Goal: Task Accomplishment & Management: Manage account settings

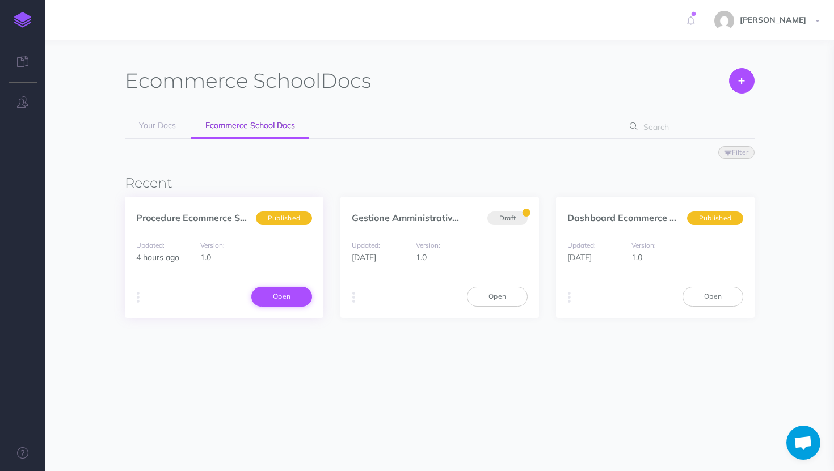
click at [266, 292] on link "Open" at bounding box center [281, 296] width 61 height 19
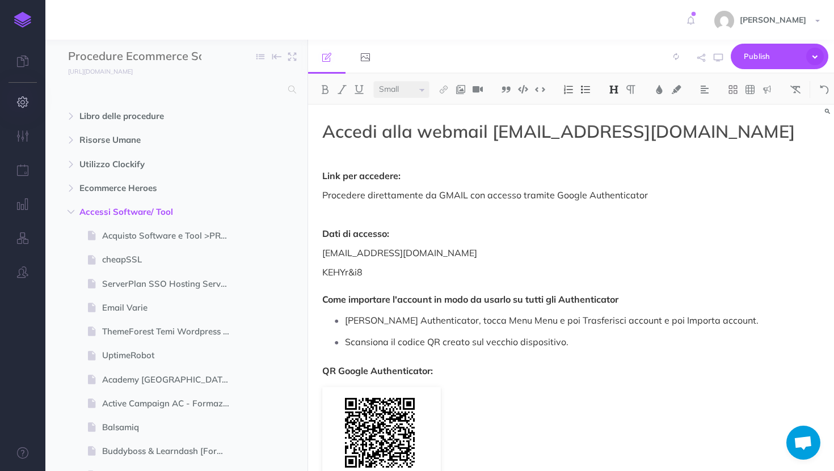
click at [22, 107] on icon "button" at bounding box center [23, 101] width 12 height 11
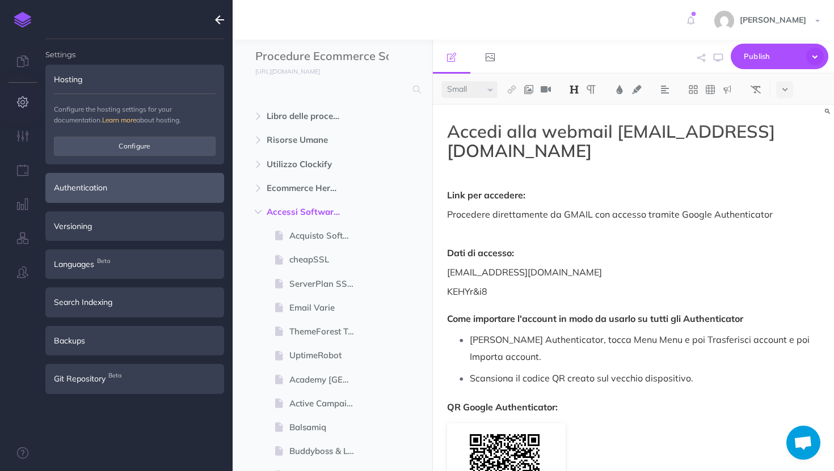
click at [122, 186] on div "Authentication" at bounding box center [134, 187] width 179 height 29
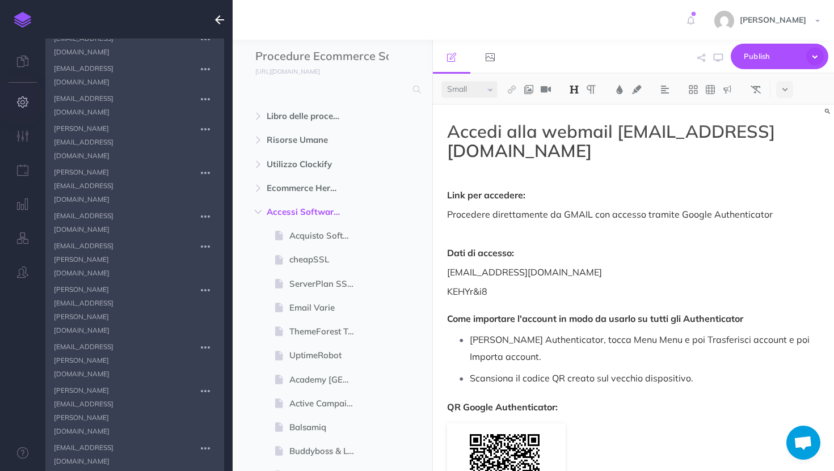
scroll to position [493, 0]
click at [206, 291] on icon "button" at bounding box center [205, 298] width 9 height 14
click at [73, 22] on div at bounding box center [134, 19] width 179 height 39
click at [24, 268] on icon "button" at bounding box center [22, 272] width 11 height 11
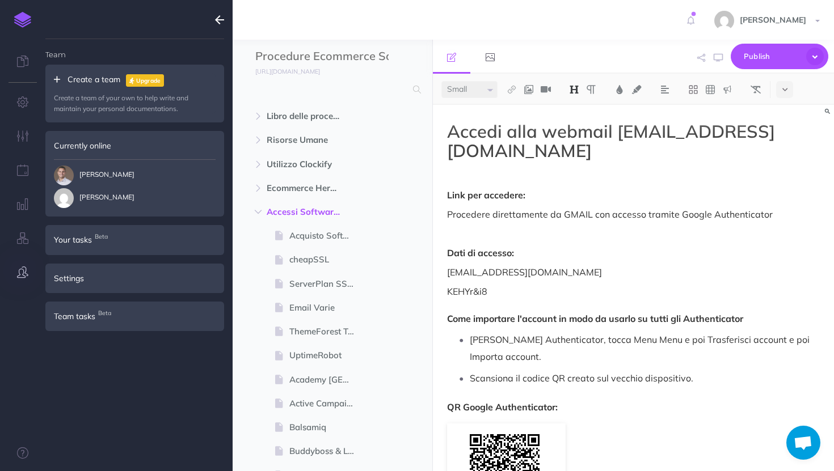
click at [83, 280] on div "Settings" at bounding box center [134, 278] width 179 height 29
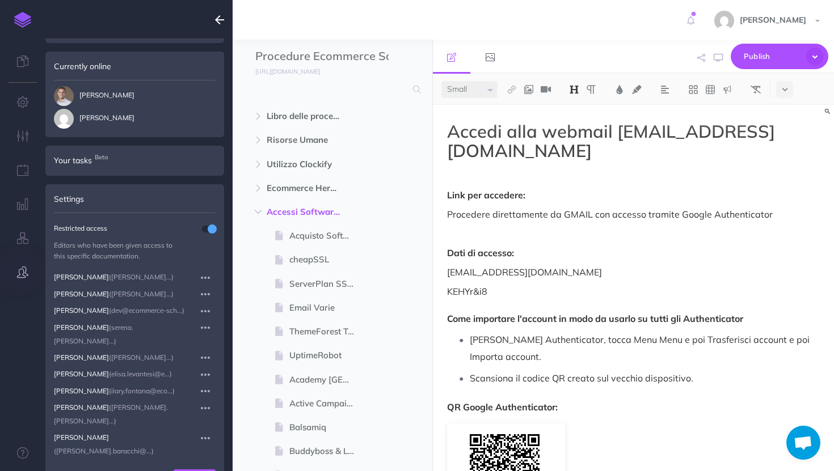
scroll to position [82, 0]
click at [193, 467] on button "Add user" at bounding box center [195, 476] width 42 height 19
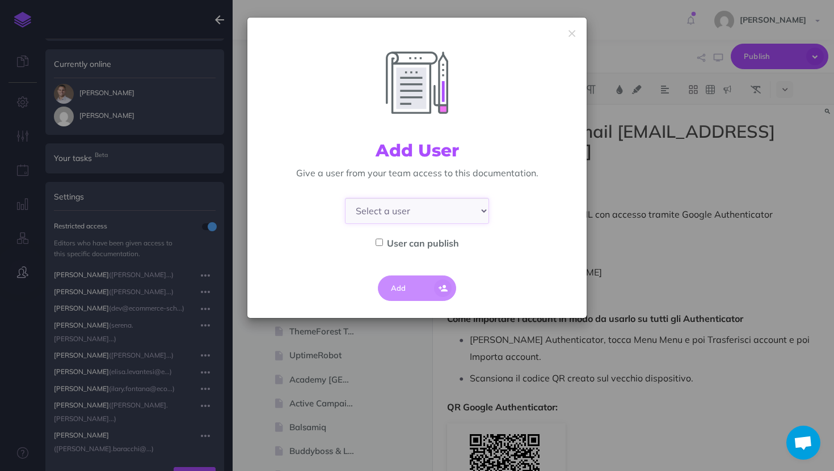
click at [399, 208] on select "Select a user Francesca Rocchi (francesca.rocchi@ecommerce-school.it)" at bounding box center [417, 211] width 144 height 26
click at [569, 32] on icon "button" at bounding box center [571, 34] width 7 height 12
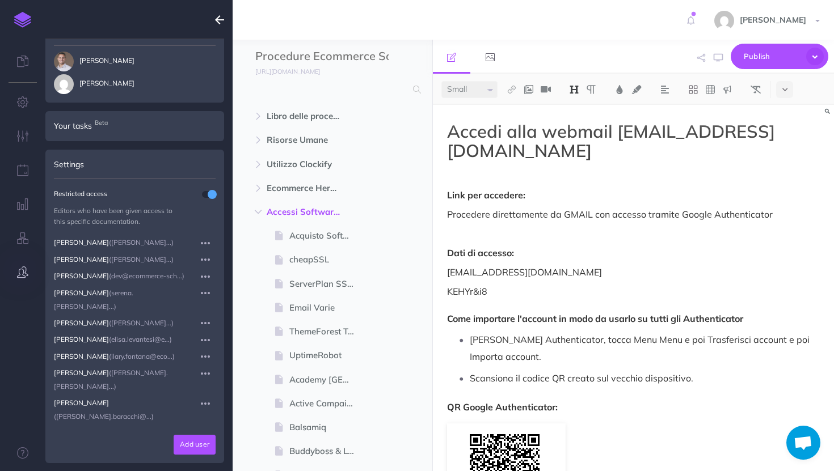
scroll to position [113, 0]
click at [188, 436] on button "Add user" at bounding box center [195, 445] width 42 height 19
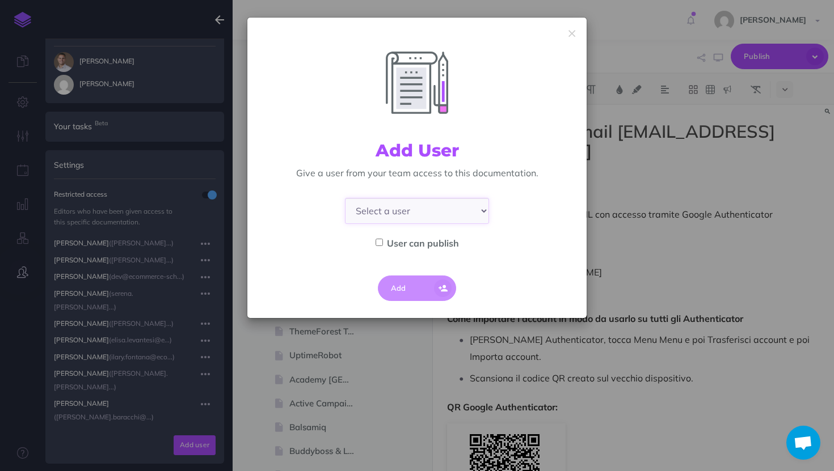
click at [430, 214] on select "Select a user Francesca Rocchi (francesca.rocchi@ecommerce-school.it)" at bounding box center [417, 211] width 144 height 26
click at [575, 31] on icon "button" at bounding box center [571, 34] width 7 height 12
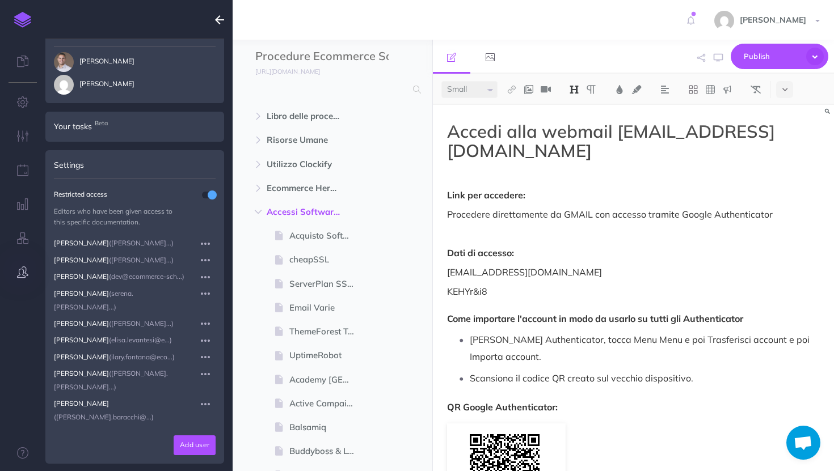
scroll to position [114, 0]
click at [27, 238] on icon "button" at bounding box center [23, 238] width 12 height 11
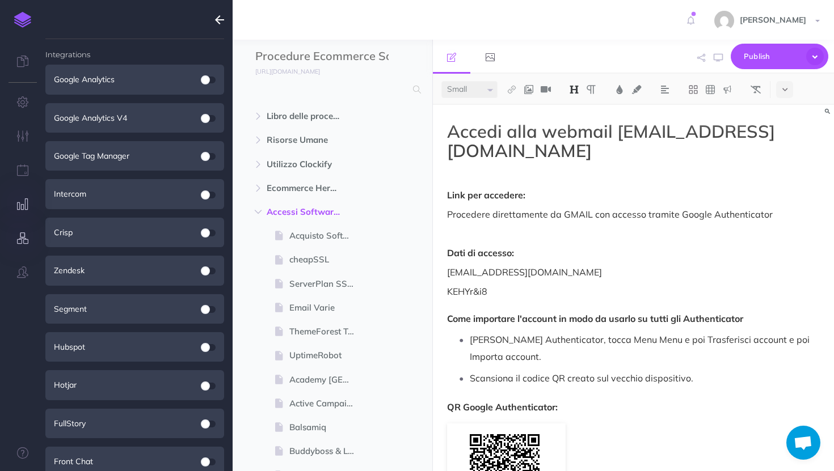
click at [26, 218] on button "button" at bounding box center [22, 205] width 45 height 34
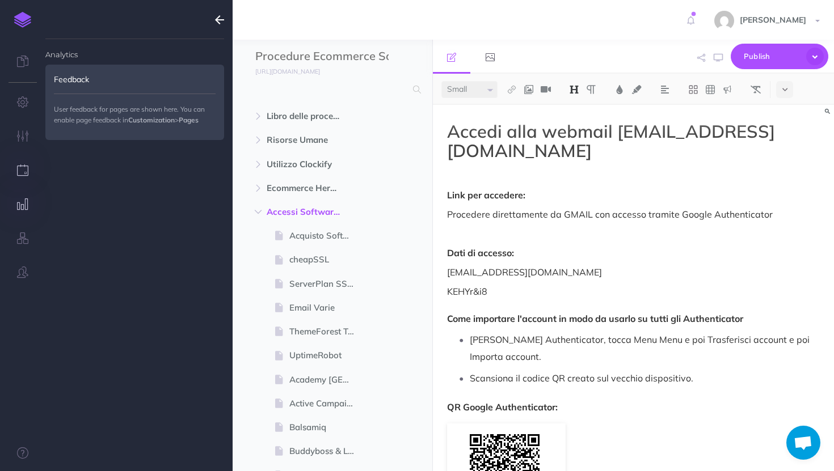
click at [31, 171] on button "button" at bounding box center [22, 171] width 45 height 34
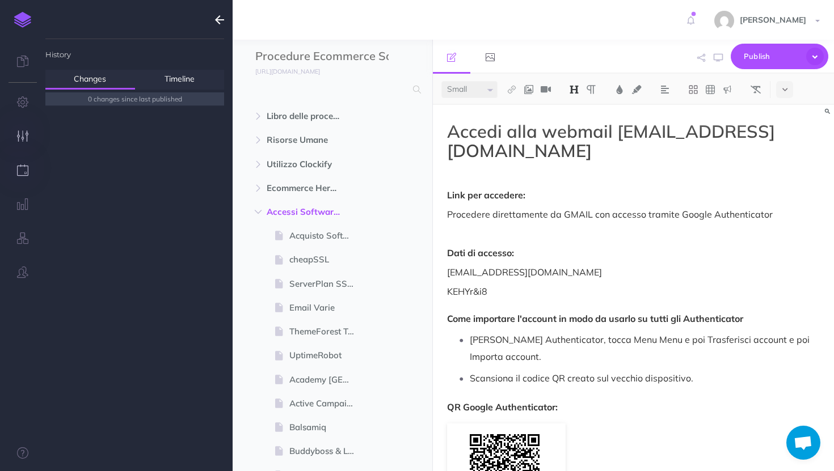
click at [29, 138] on button "button" at bounding box center [22, 137] width 45 height 34
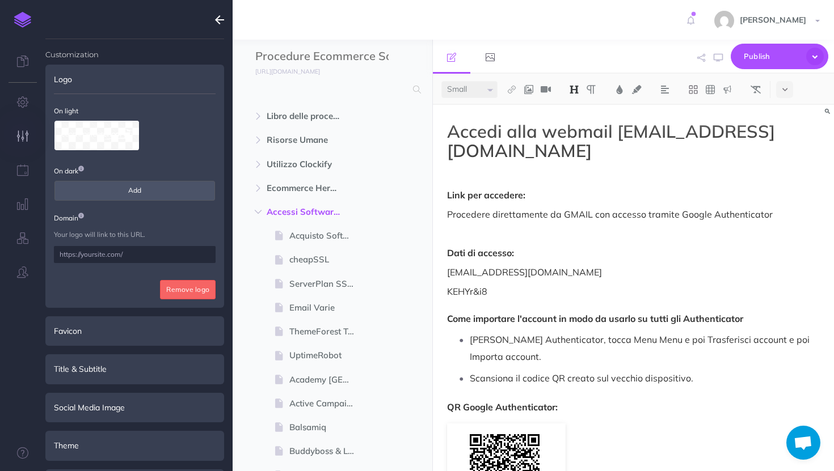
scroll to position [191, 0]
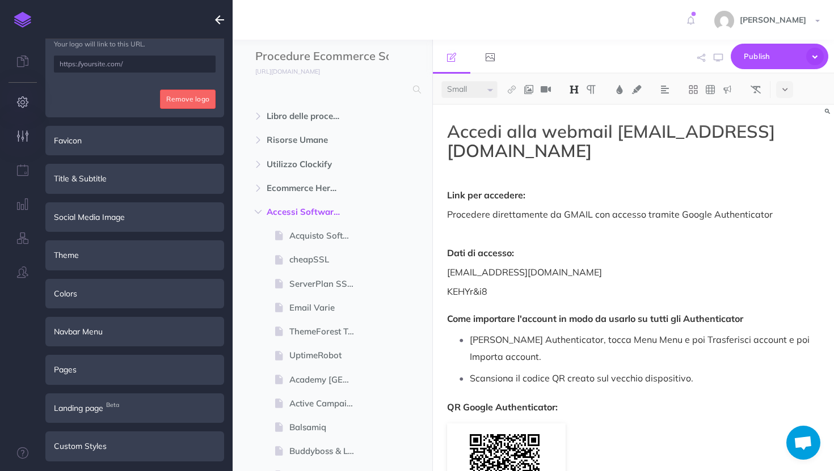
click at [22, 108] on button "button" at bounding box center [22, 103] width 45 height 34
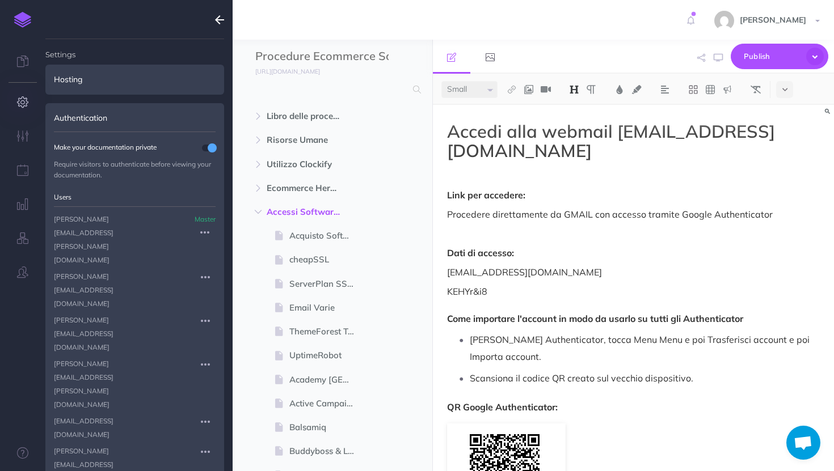
scroll to position [11, 0]
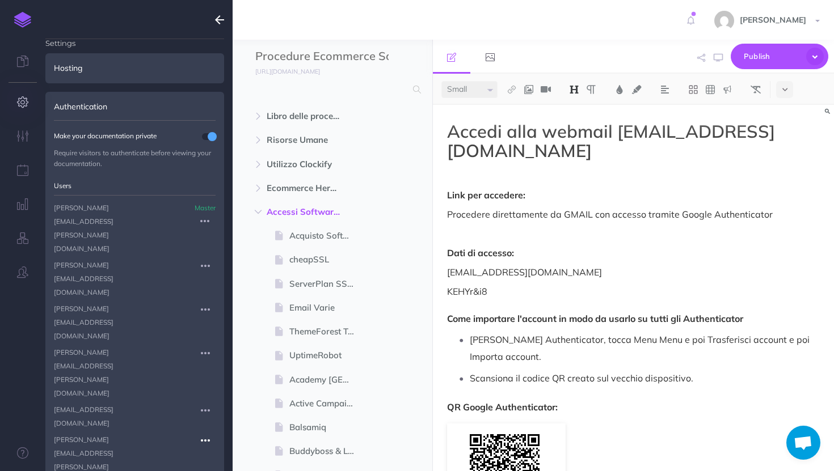
click at [203, 434] on icon "button" at bounding box center [205, 441] width 9 height 14
click at [190, 433] on span "[PERSON_NAME][EMAIL_ADDRESS][PERSON_NAME][DOMAIN_NAME]" at bounding box center [124, 460] width 141 height 54
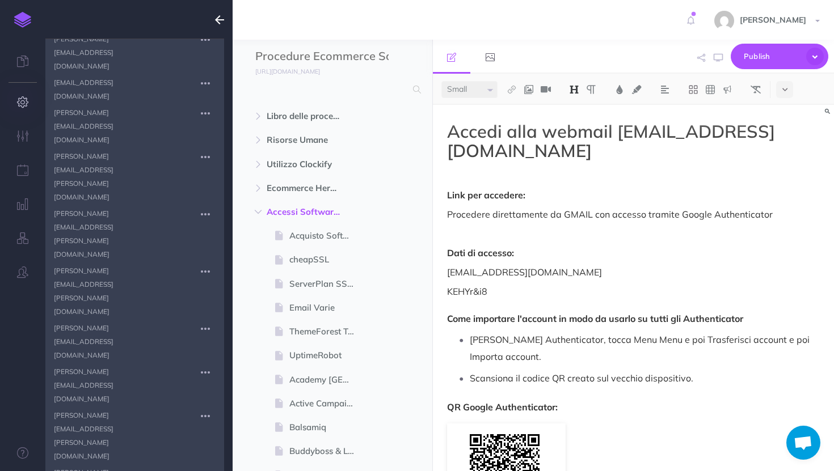
scroll to position [1159, 0]
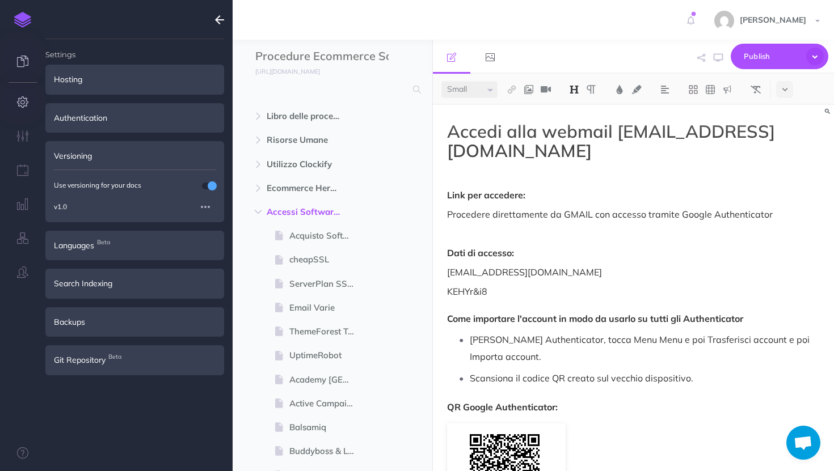
click at [18, 61] on icon at bounding box center [22, 61] width 11 height 11
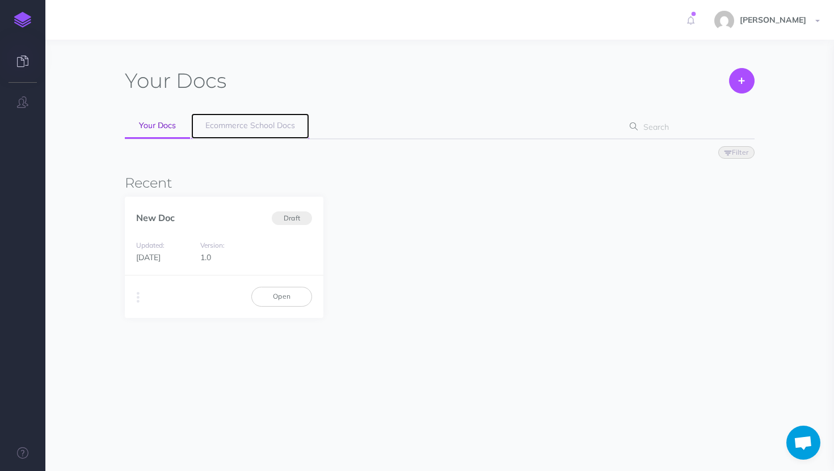
click at [223, 121] on span "Ecommerce School Docs" at bounding box center [250, 125] width 90 height 10
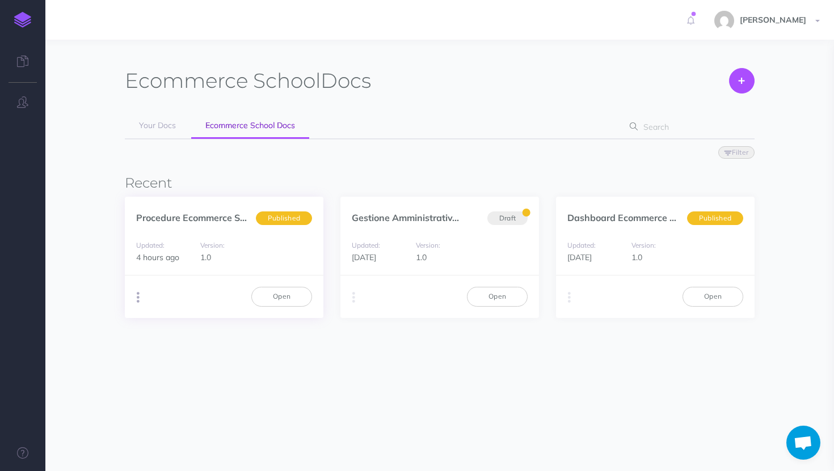
click at [139, 294] on icon "button" at bounding box center [138, 298] width 3 height 16
click at [159, 356] on button "Advanced" at bounding box center [196, 361] width 142 height 20
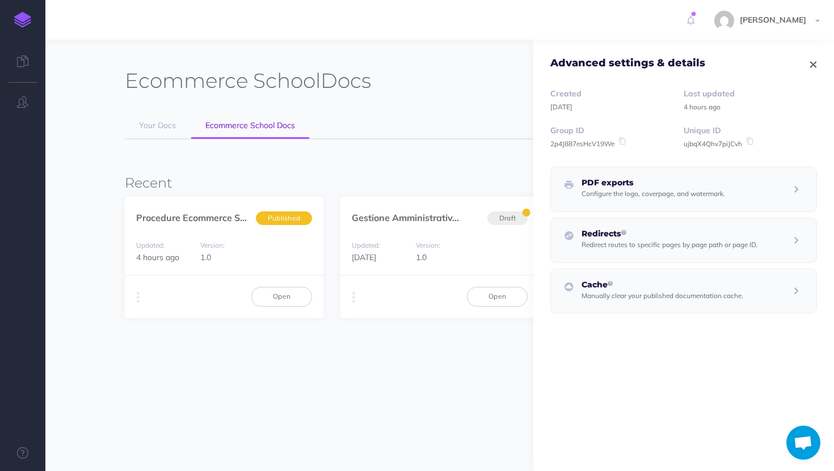
click at [369, 130] on ul "Your Docs Ecommerce School Docs" at bounding box center [440, 126] width 630 height 26
click at [813, 66] on icon "button" at bounding box center [813, 65] width 6 height 8
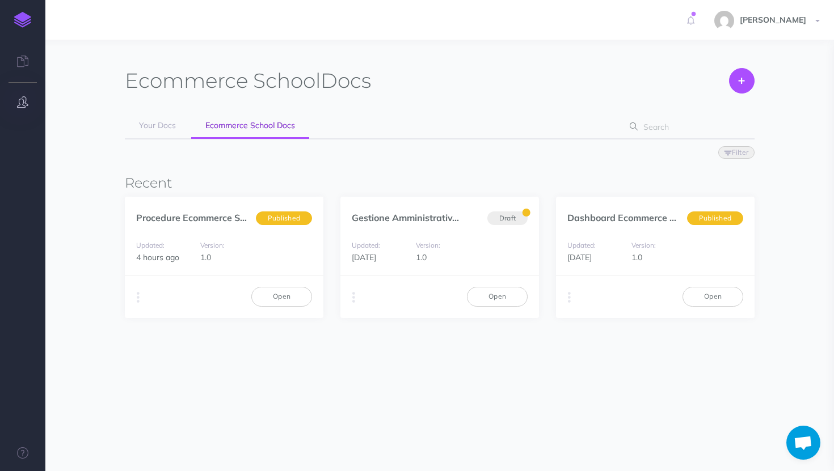
click at [30, 96] on button "button" at bounding box center [22, 103] width 45 height 34
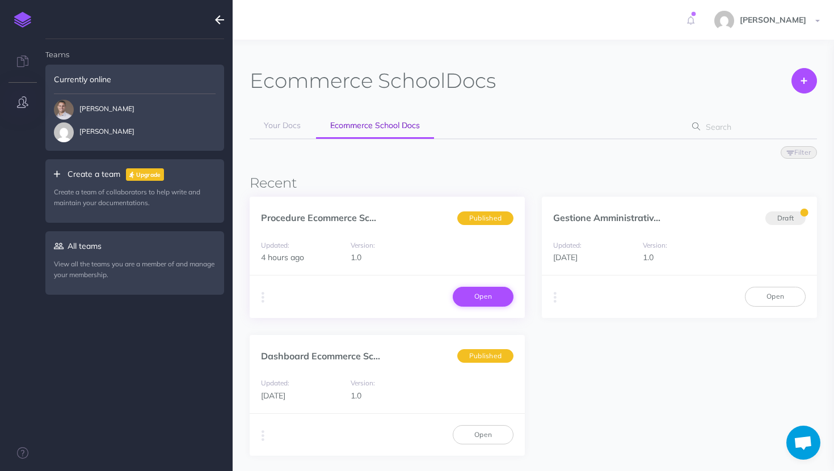
click at [469, 303] on link "Open" at bounding box center [483, 296] width 61 height 19
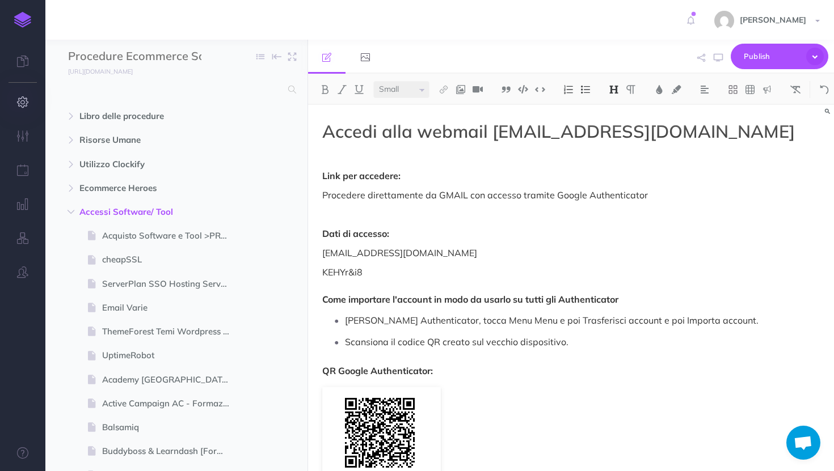
click at [26, 111] on button "button" at bounding box center [22, 103] width 45 height 34
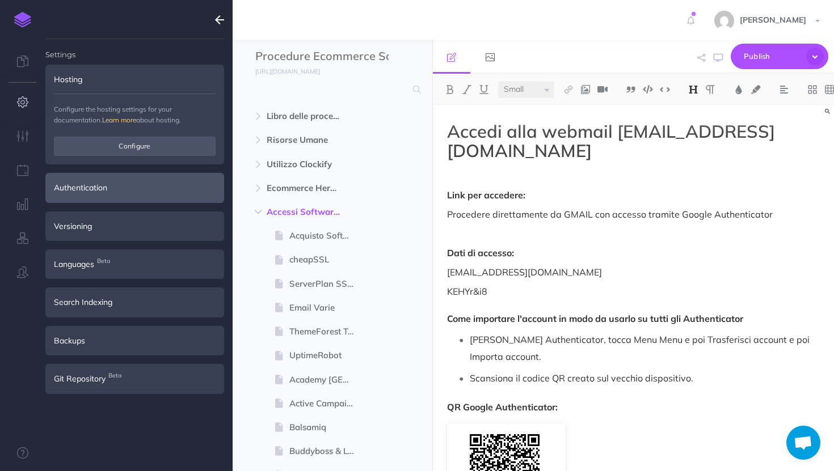
click at [120, 191] on div "Authentication" at bounding box center [134, 187] width 179 height 29
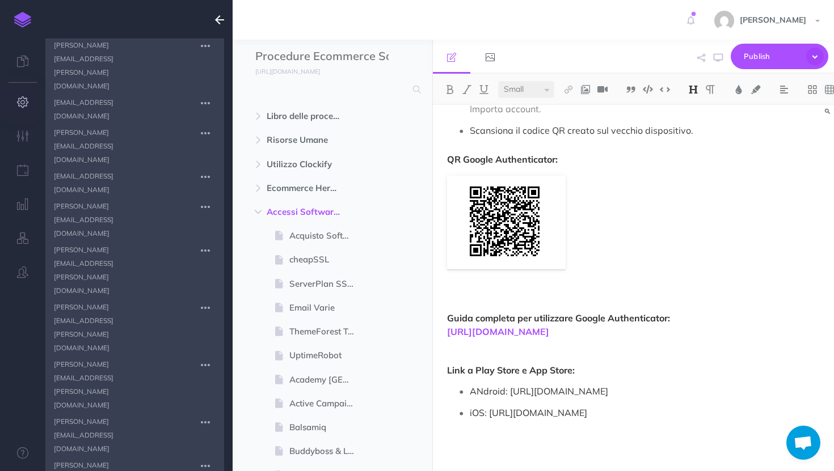
scroll to position [1159, 0]
click at [223, 18] on icon "button" at bounding box center [219, 20] width 9 height 14
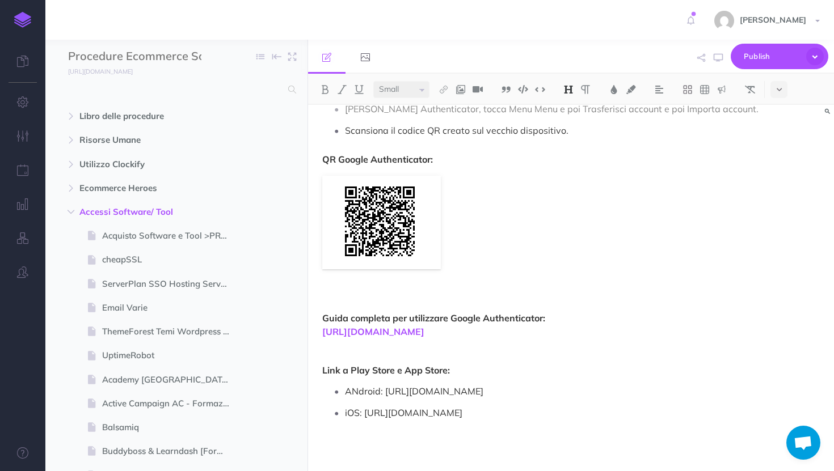
scroll to position [229, 0]
